Goal: Communication & Community: Answer question/provide support

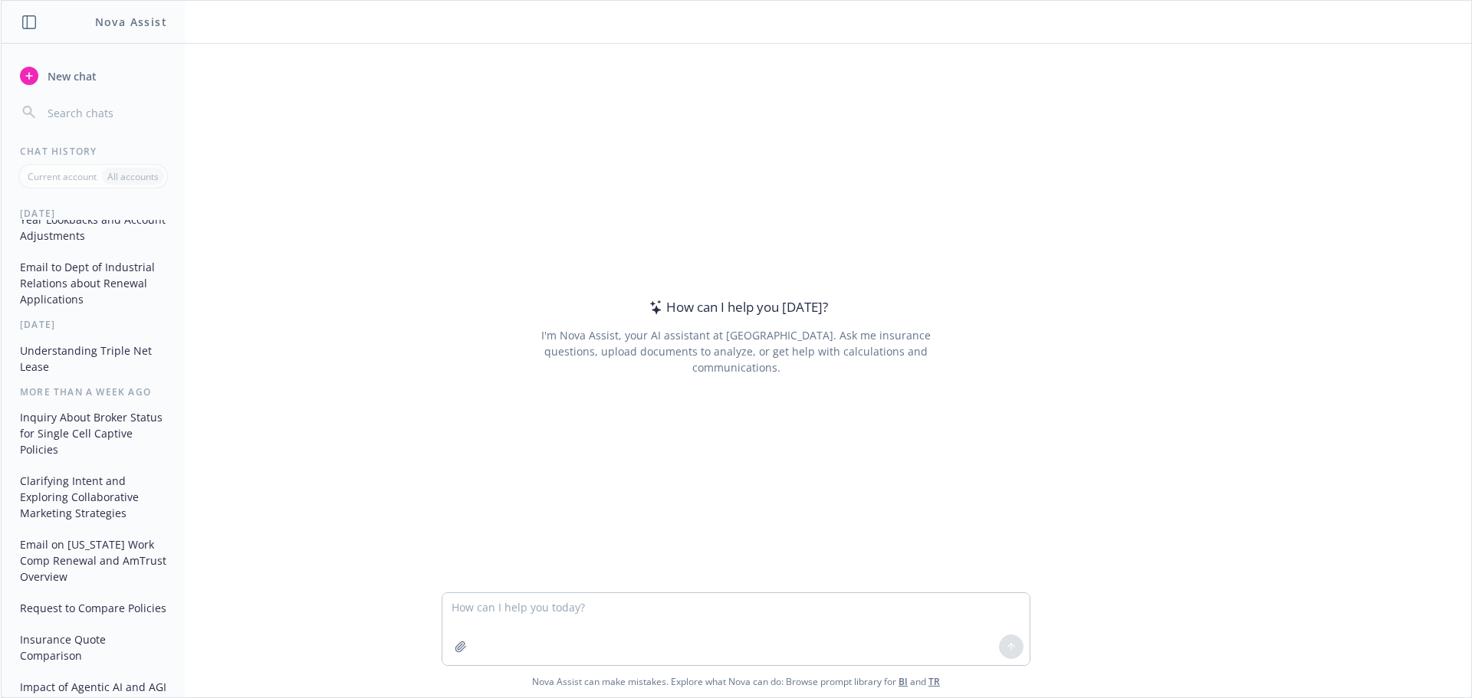
scroll to position [230, 0]
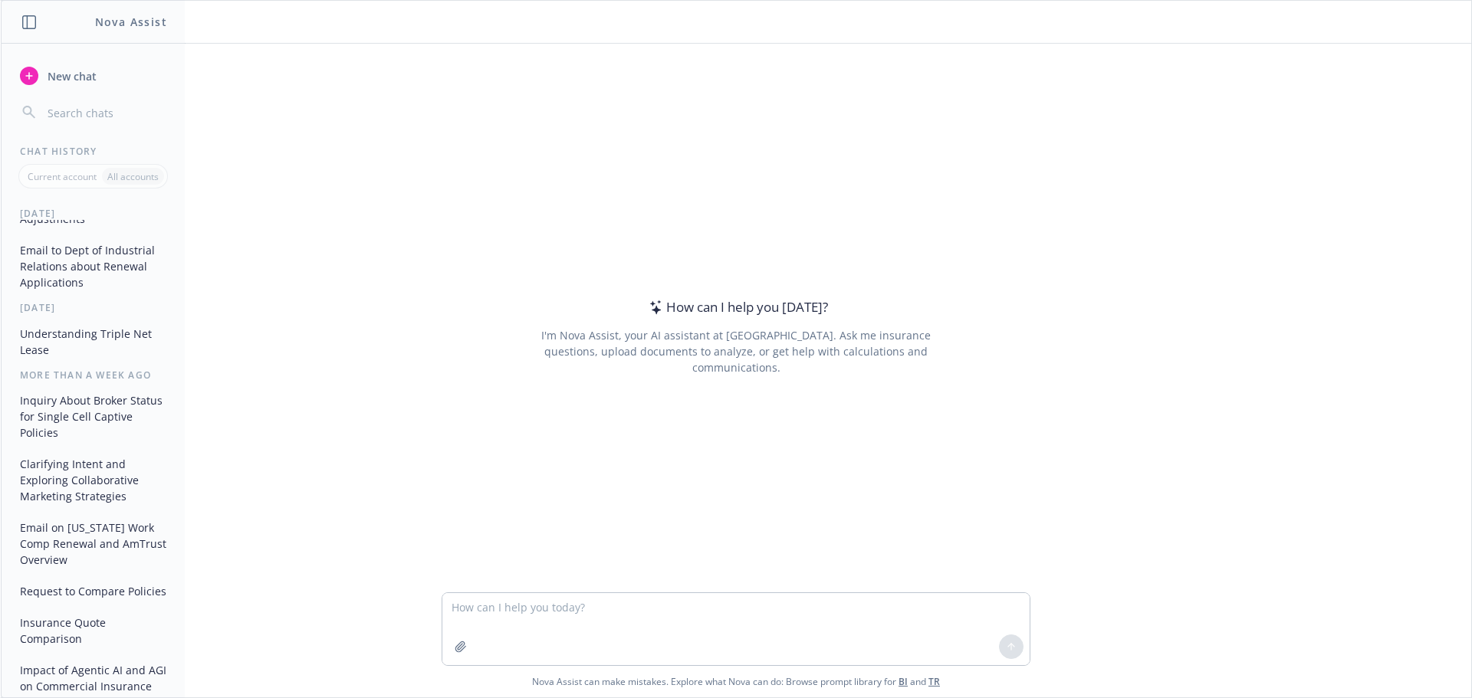
click at [67, 416] on button "Inquiry About Broker Status for Single Cell Captive Policies" at bounding box center [93, 416] width 159 height 57
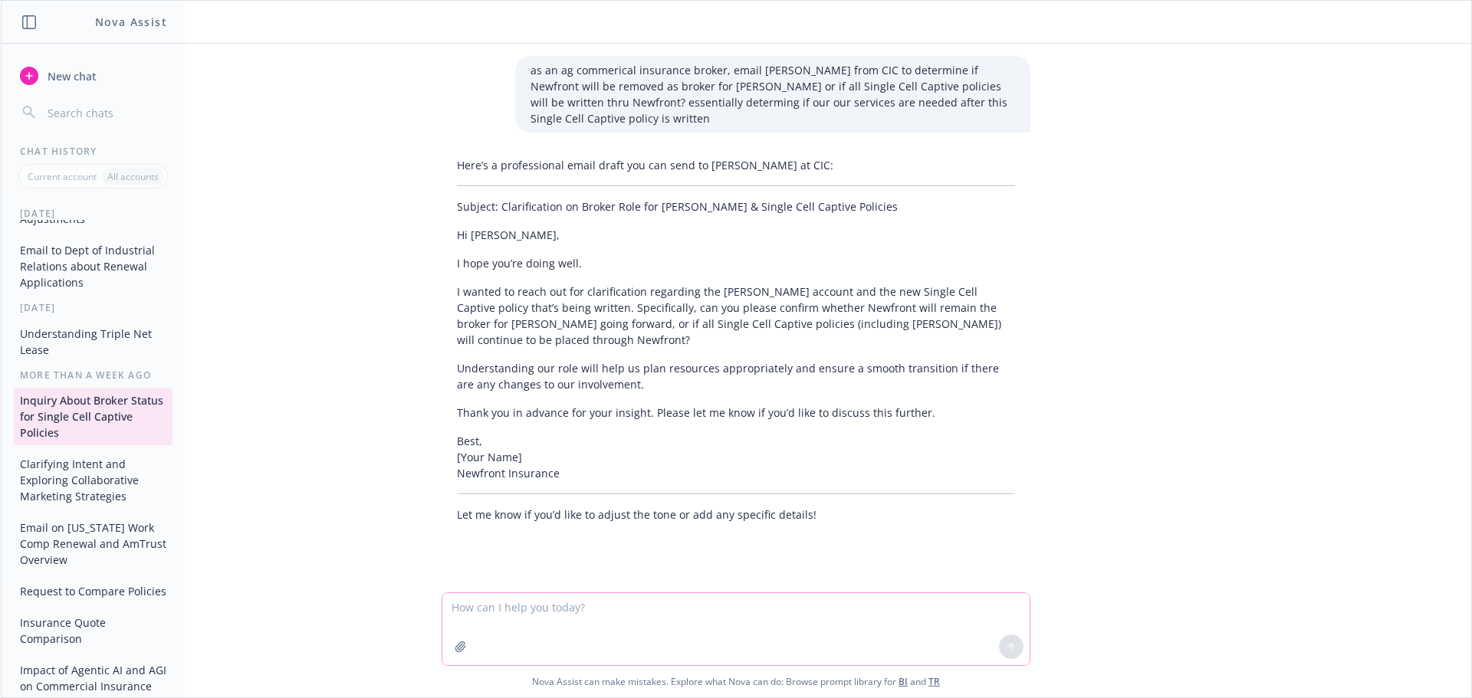
drag, startPoint x: 473, startPoint y: 612, endPoint x: 478, endPoint y: 593, distance: 19.9
click at [473, 610] on textarea at bounding box center [735, 629] width 587 height 72
click at [729, 620] on textarea "write a resonse to this email about Newfront" at bounding box center [735, 629] width 587 height 72
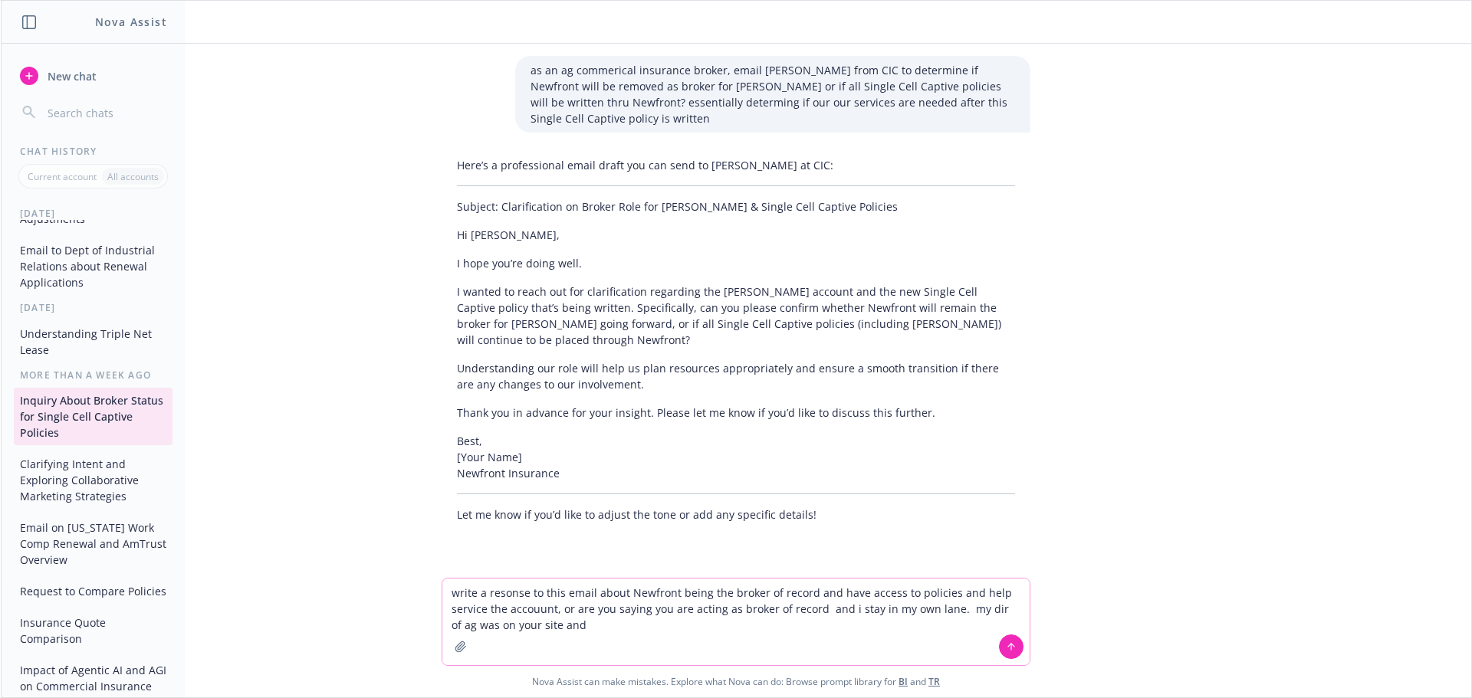
drag, startPoint x: 601, startPoint y: 629, endPoint x: 954, endPoint y: 613, distance: 353.7
click at [954, 613] on textarea "write a resonse to this email about Newfront being the broker of record and hav…" at bounding box center [735, 622] width 587 height 87
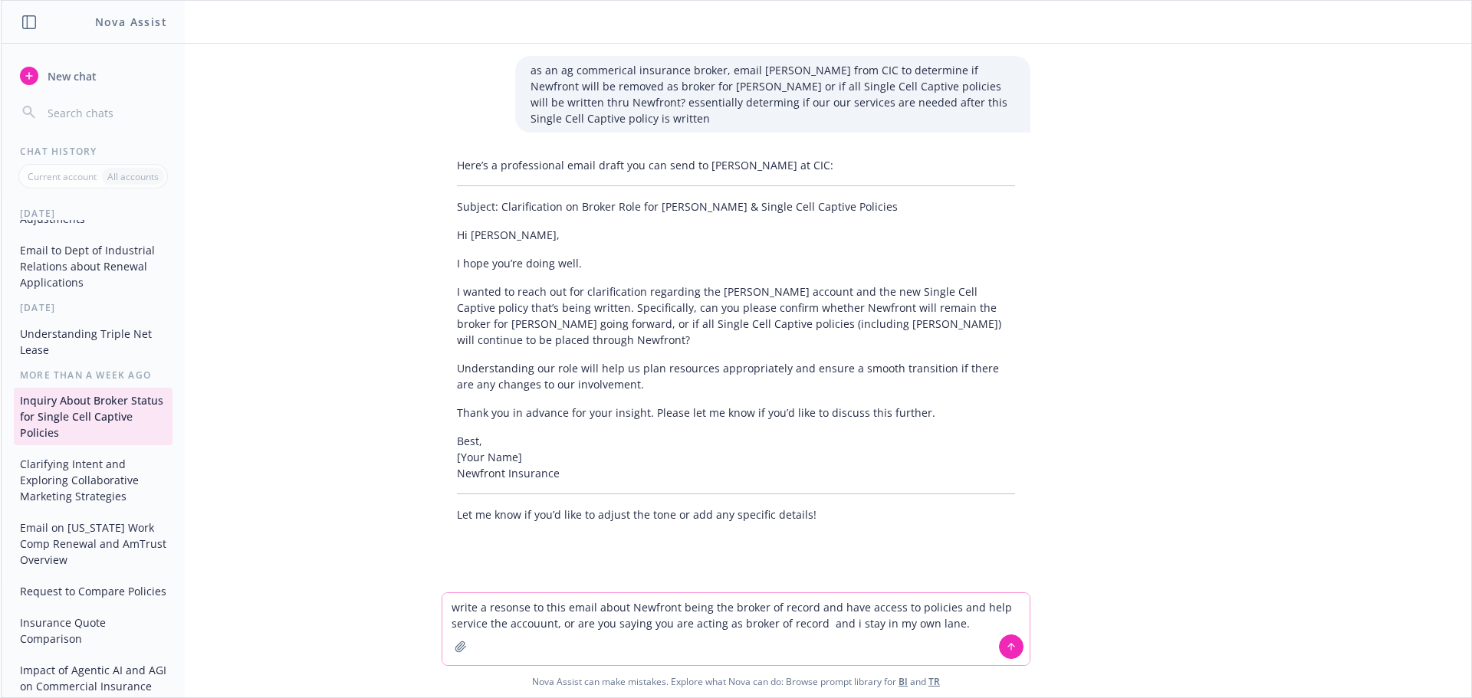
paste textarea "Hi [PERSON_NAME] – the captive being proposed for [PERSON_NAME] Land is by no m…"
type textarea "write a resonse to this email about Newfront being the broker of record and hav…"
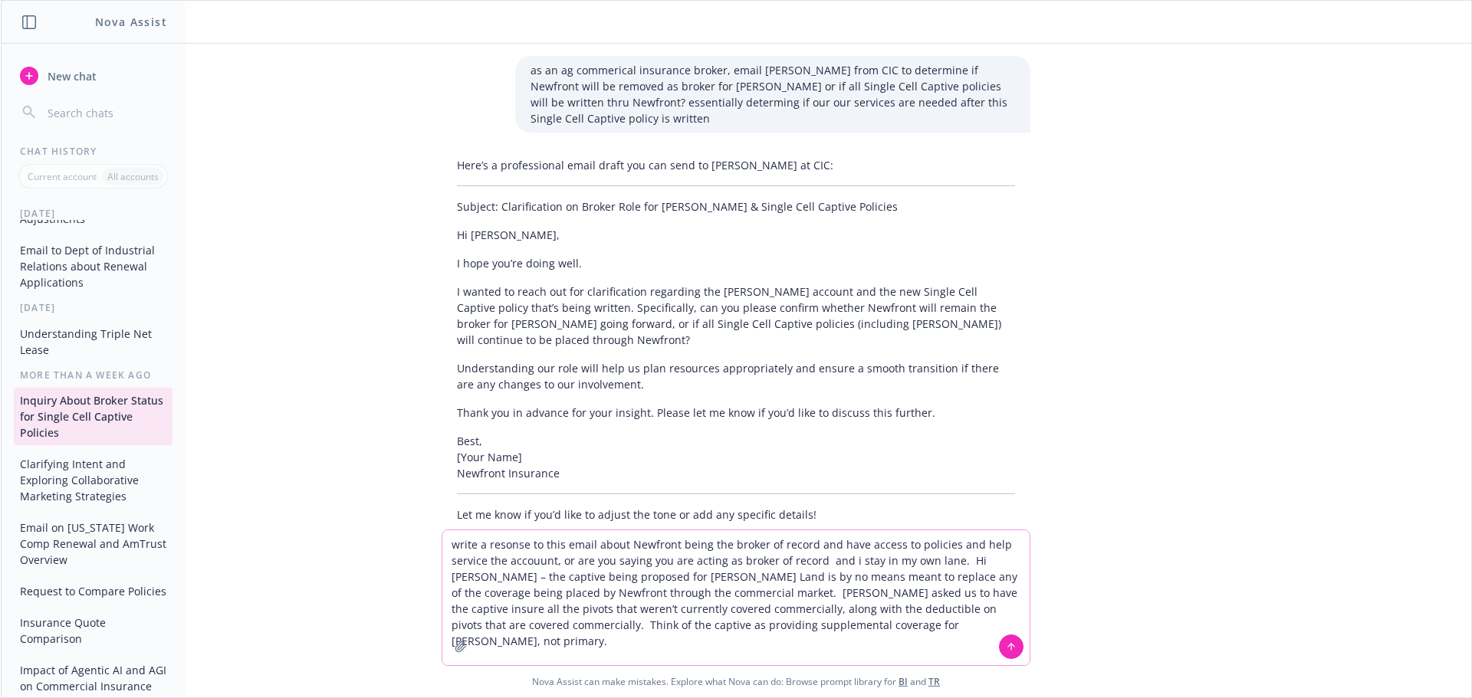
drag, startPoint x: 941, startPoint y: 559, endPoint x: 950, endPoint y: 559, distance: 9.2
click at [944, 559] on textarea "write a resonse to this email about Newfront being the broker of record and hav…" at bounding box center [735, 597] width 587 height 135
click at [953, 559] on textarea "write a resonse to this email about Newfront being the broker of record and hav…" at bounding box center [735, 597] width 587 height 135
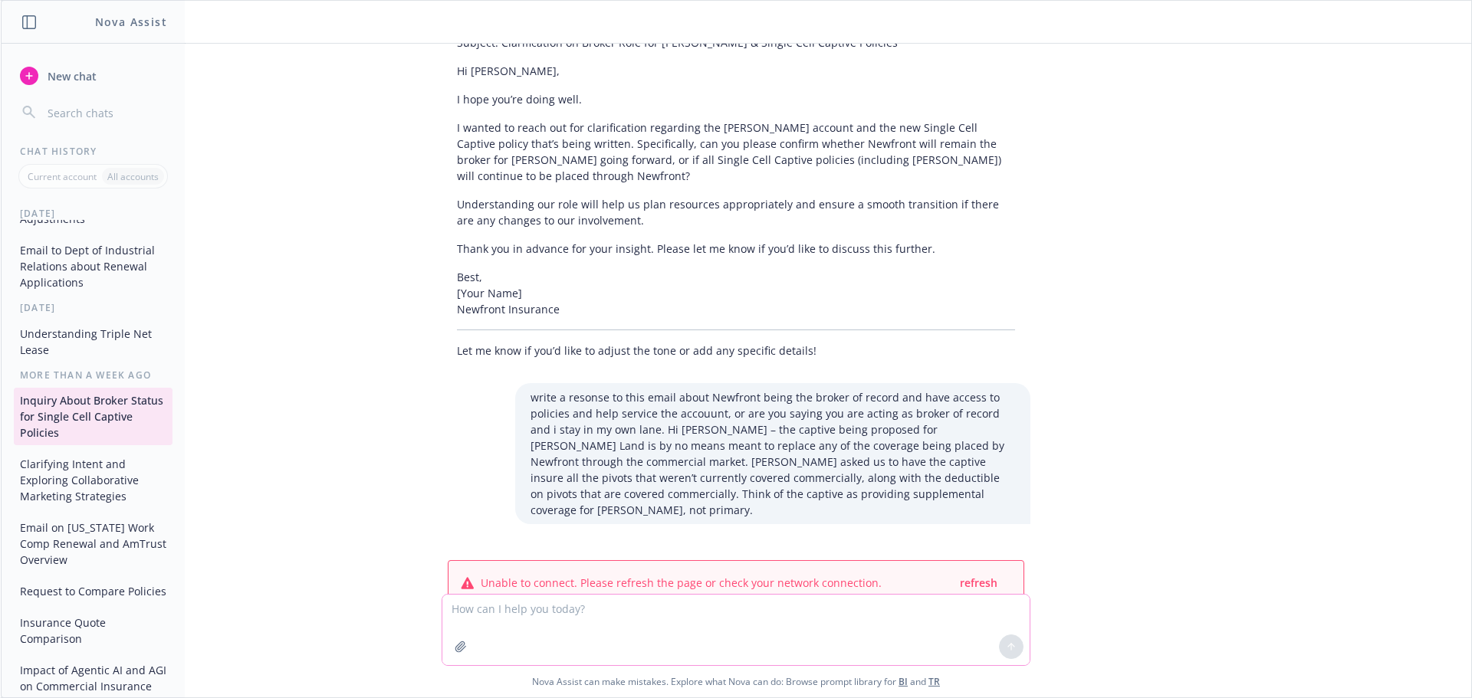
scroll to position [165, 0]
click at [972, 576] on span "refresh" at bounding box center [979, 583] width 38 height 15
